Goal: Task Accomplishment & Management: Complete application form

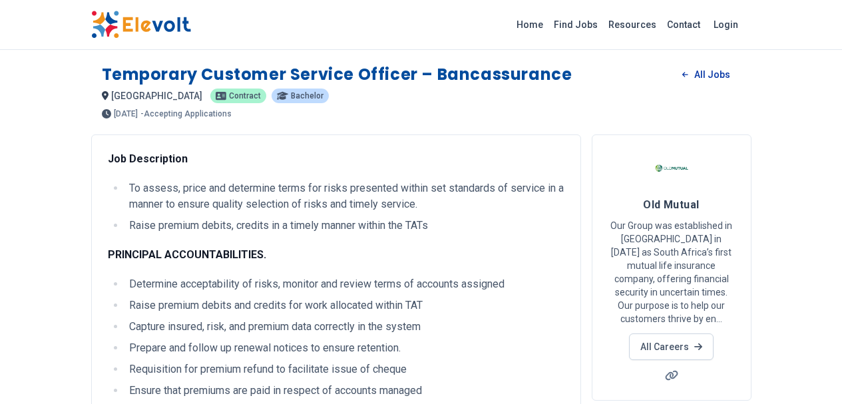
click at [589, 70] on link "All Jobs" at bounding box center [705, 75] width 69 height 20
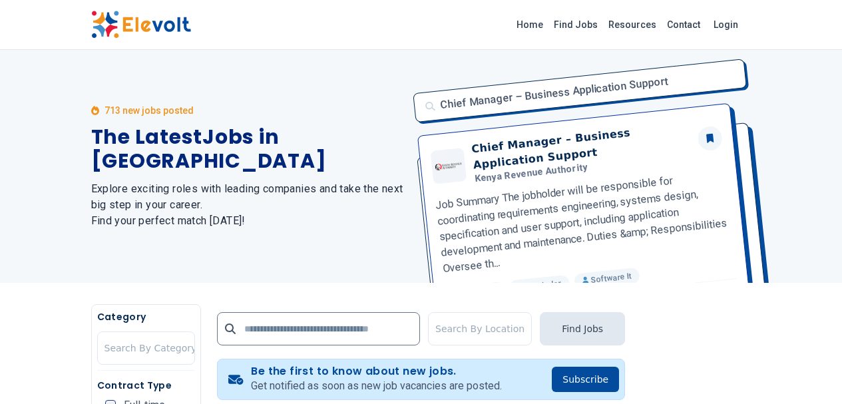
drag, startPoint x: 487, startPoint y: 211, endPoint x: 488, endPoint y: 252, distance: 41.2
click at [488, 252] on div "Chief Manager – Business Application Support Chief Manager – Business Applicati…" at bounding box center [578, 166] width 346 height 233
click at [217, 326] on input "text" at bounding box center [318, 328] width 203 height 33
type input "**********"
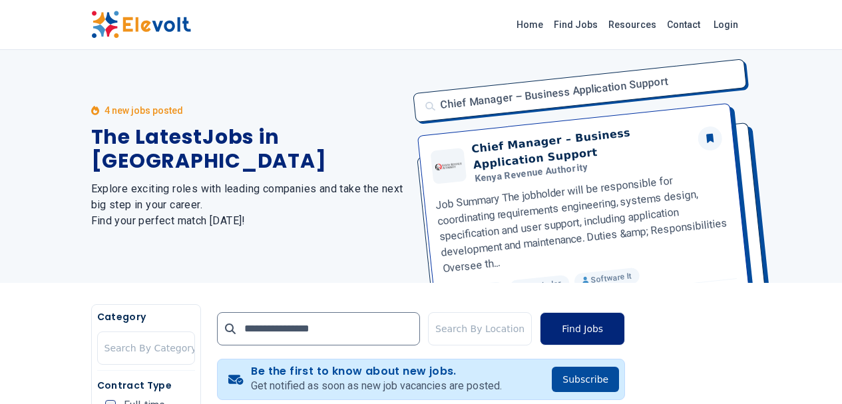
click at [589, 326] on button "Find Jobs" at bounding box center [582, 328] width 85 height 33
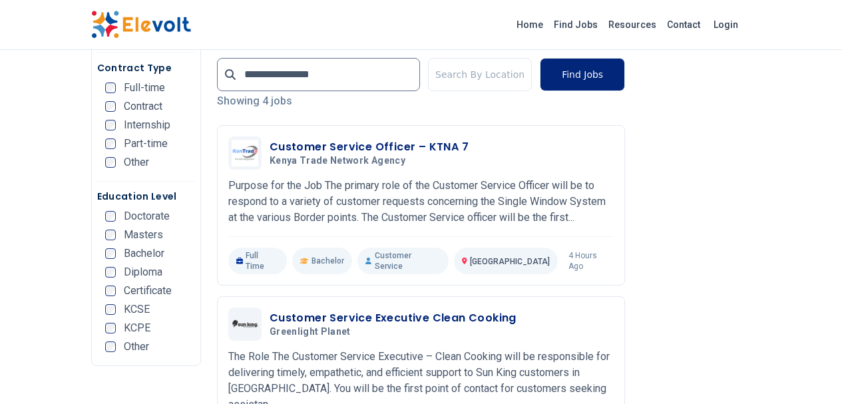
scroll to position [333, 0]
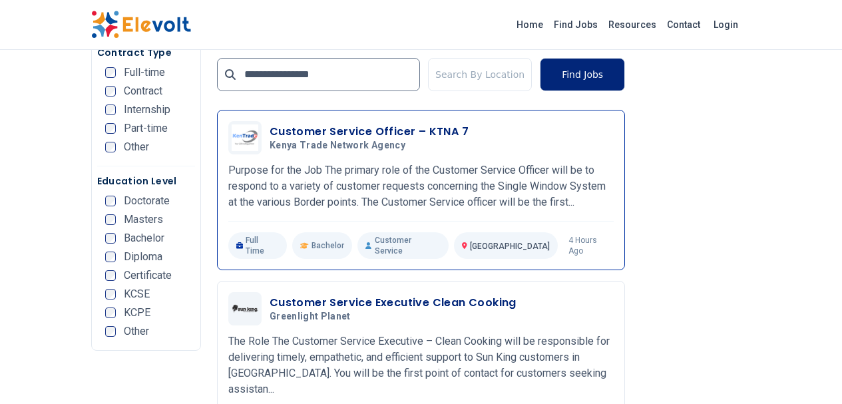
click at [303, 129] on h3 "Customer Service Officer – KTNA 7" at bounding box center [368, 132] width 199 height 16
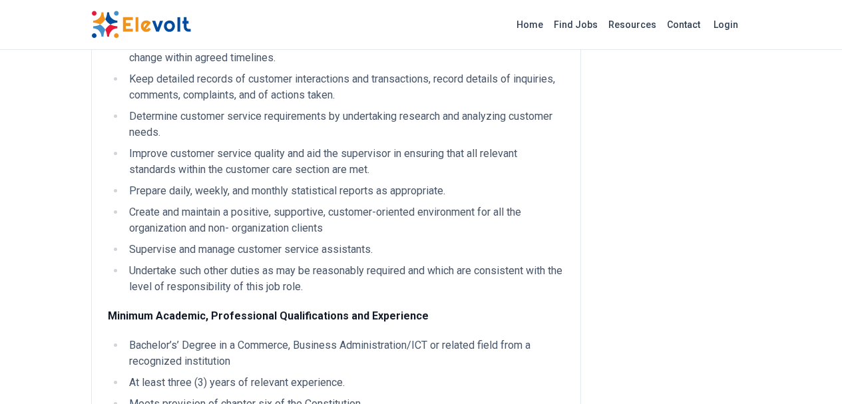
scroll to position [507, 0]
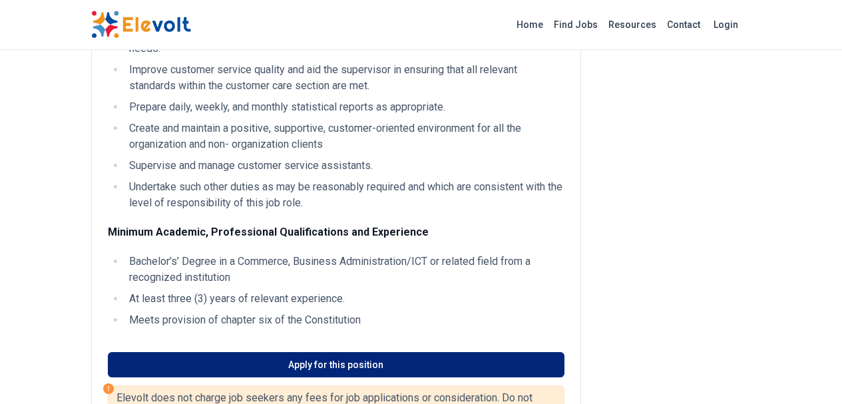
click at [336, 352] on link "Apply for this position" at bounding box center [336, 364] width 456 height 25
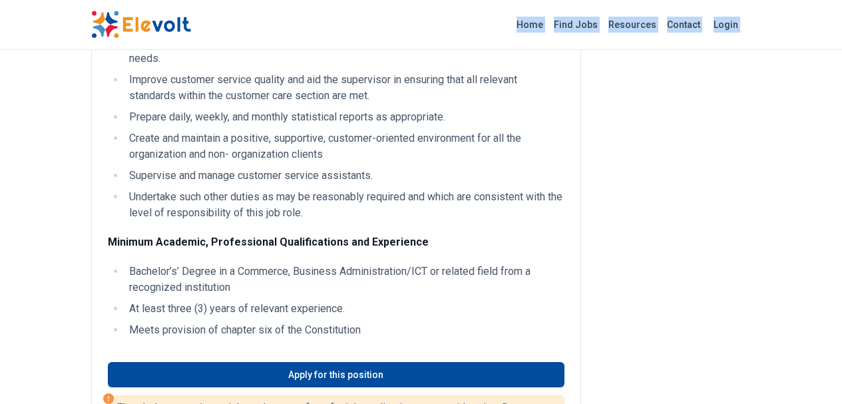
scroll to position [480, 0]
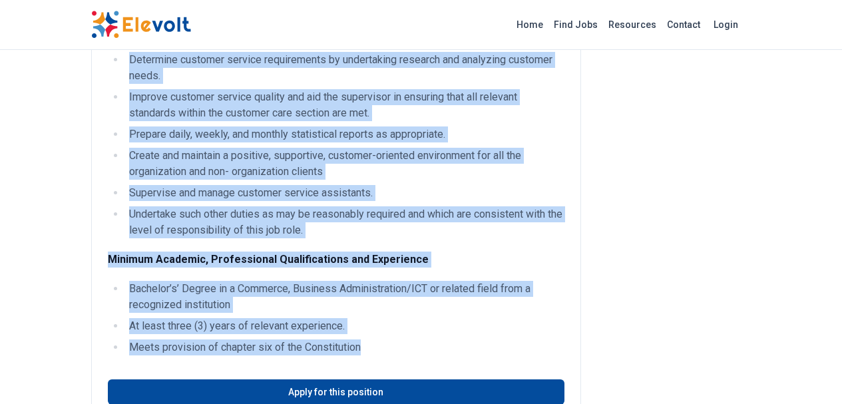
drag, startPoint x: 26, startPoint y: 94, endPoint x: 432, endPoint y: 269, distance: 442.5
click at [432, 269] on div "Purpose for the Job The primary role of the Customer Service Officer will be to…" at bounding box center [336, 92] width 490 height 874
copy div "Loremip dol sit Ame Con adipisc elit se doe Temporin Utlabor Etdolor magn al en…"
